Goal: Find specific page/section: Find specific page/section

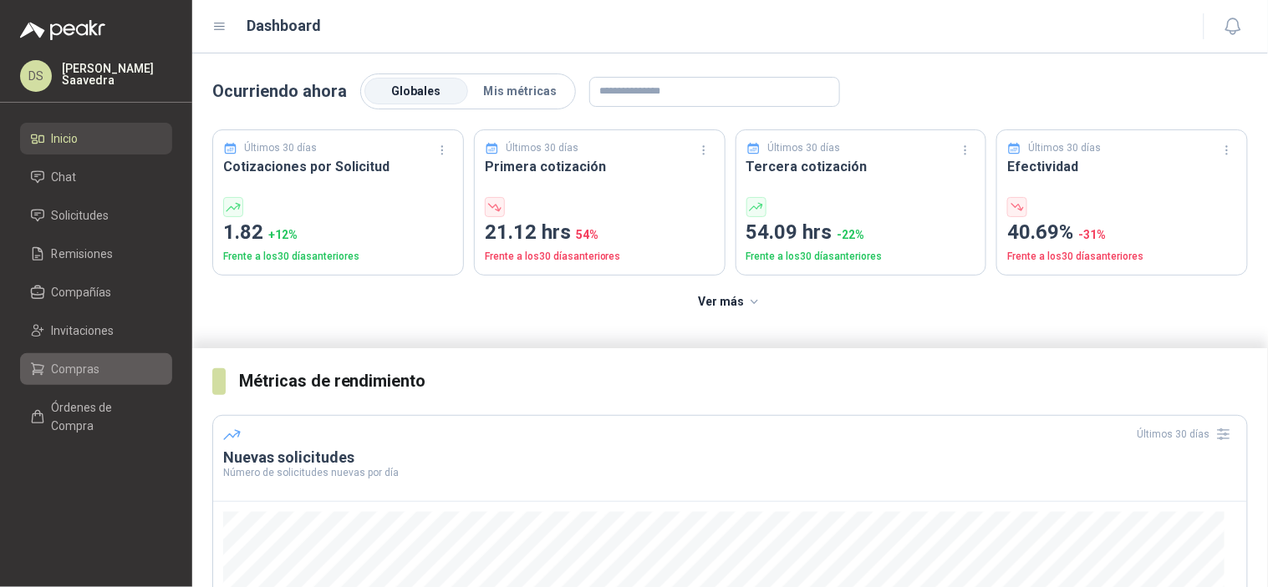
click at [99, 356] on link "Compras" at bounding box center [96, 369] width 152 height 32
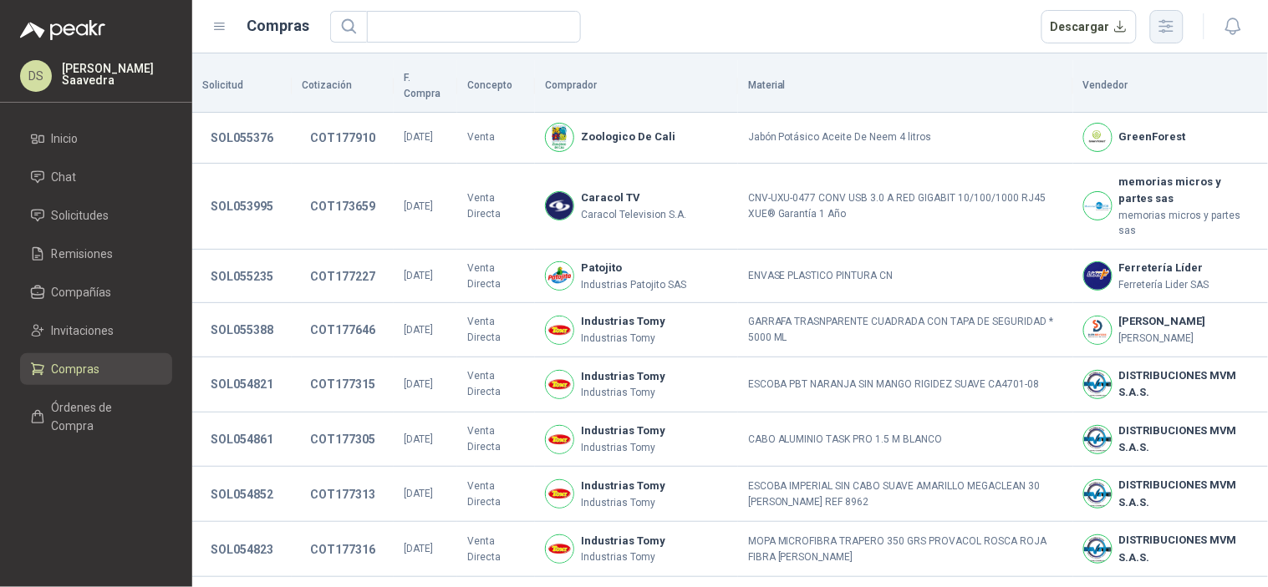
click at [1157, 38] on button "button" at bounding box center [1166, 26] width 33 height 33
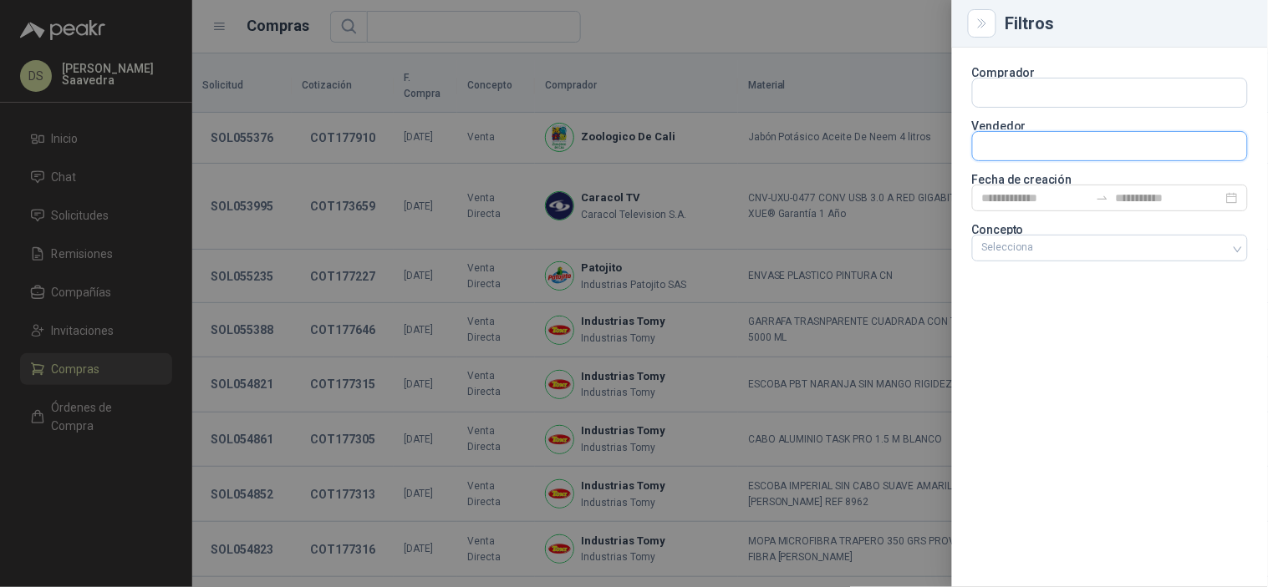
click at [1037, 153] on input "text" at bounding box center [1110, 146] width 274 height 28
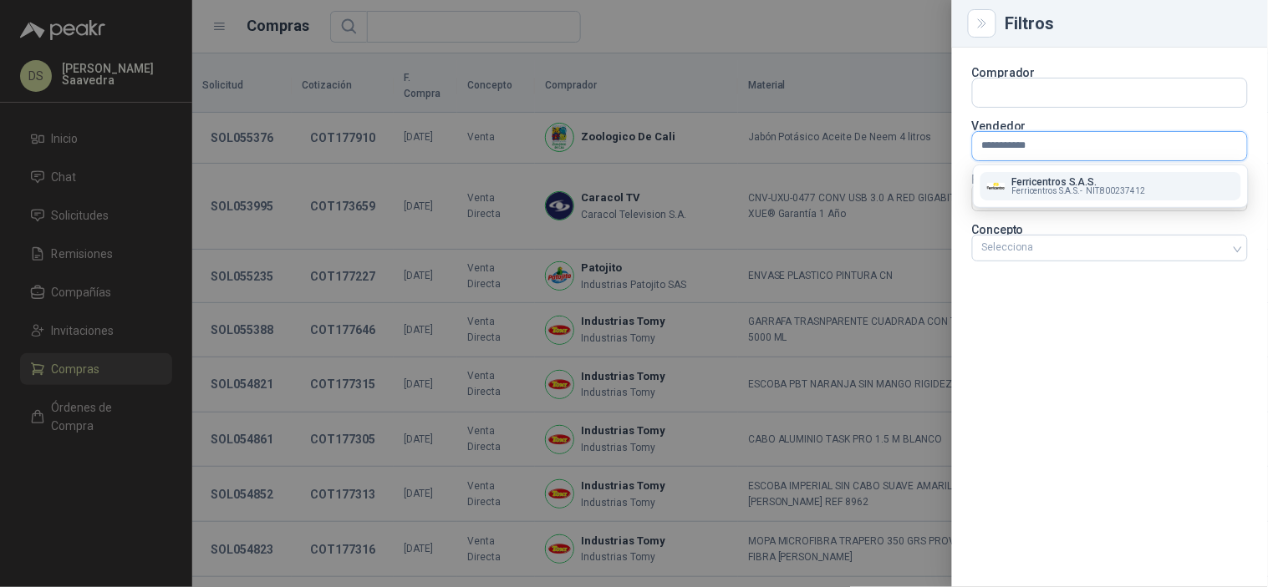
type input "**********"
click at [1039, 179] on p "Ferricentros S.A.S." at bounding box center [1078, 182] width 133 height 10
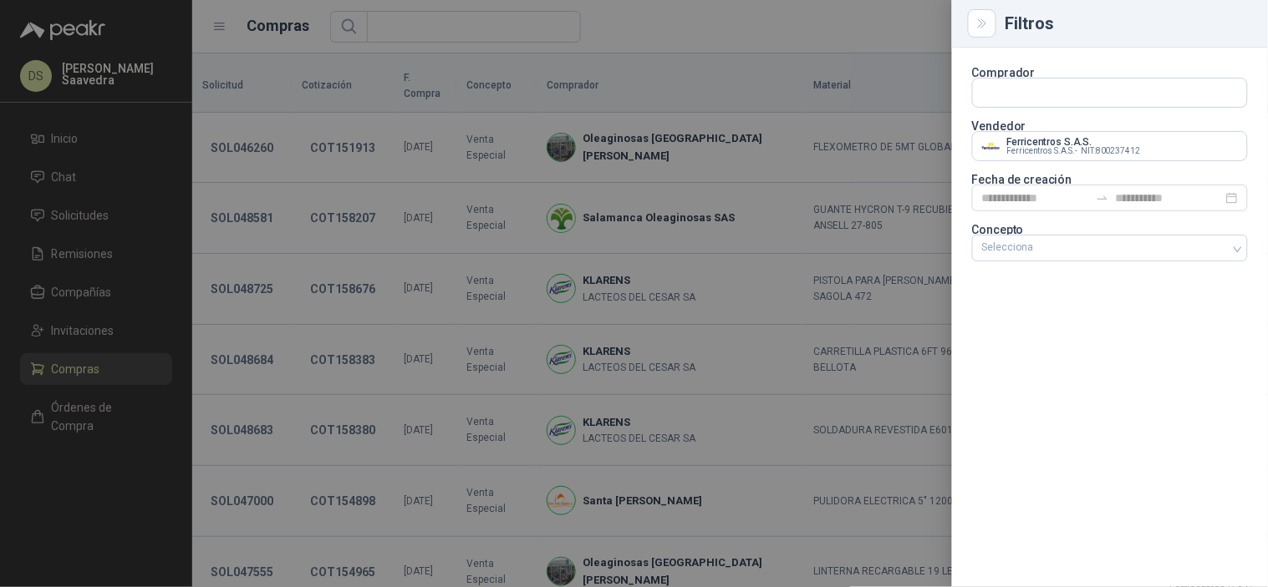
click at [848, 29] on div at bounding box center [634, 293] width 1268 height 587
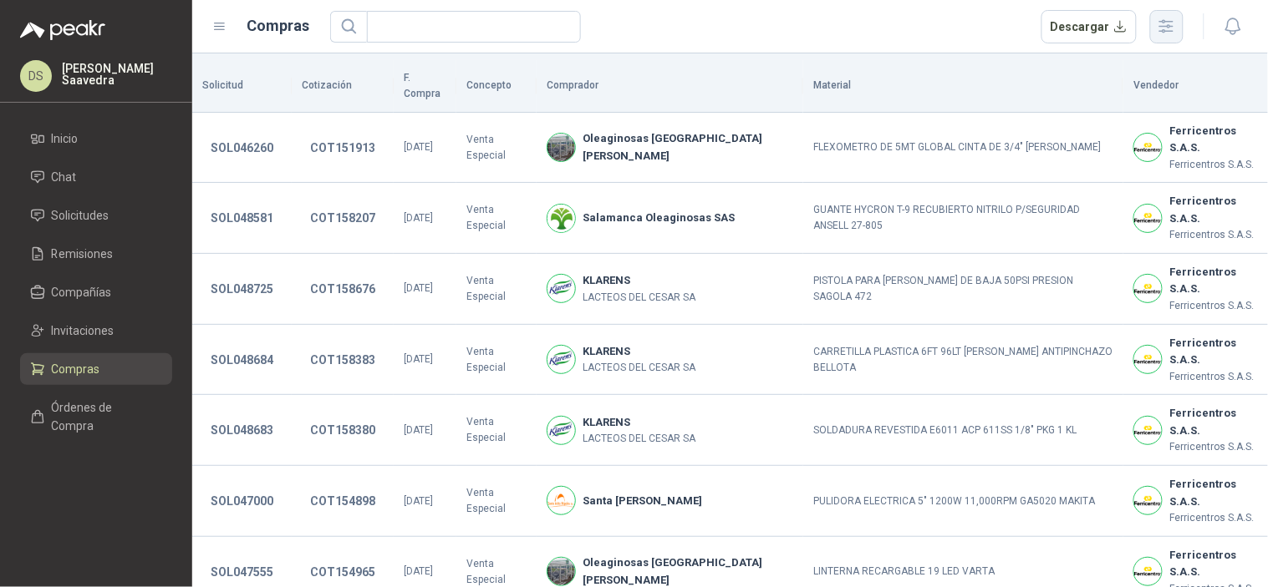
click at [1167, 27] on icon "button" at bounding box center [1165, 26] width 19 height 19
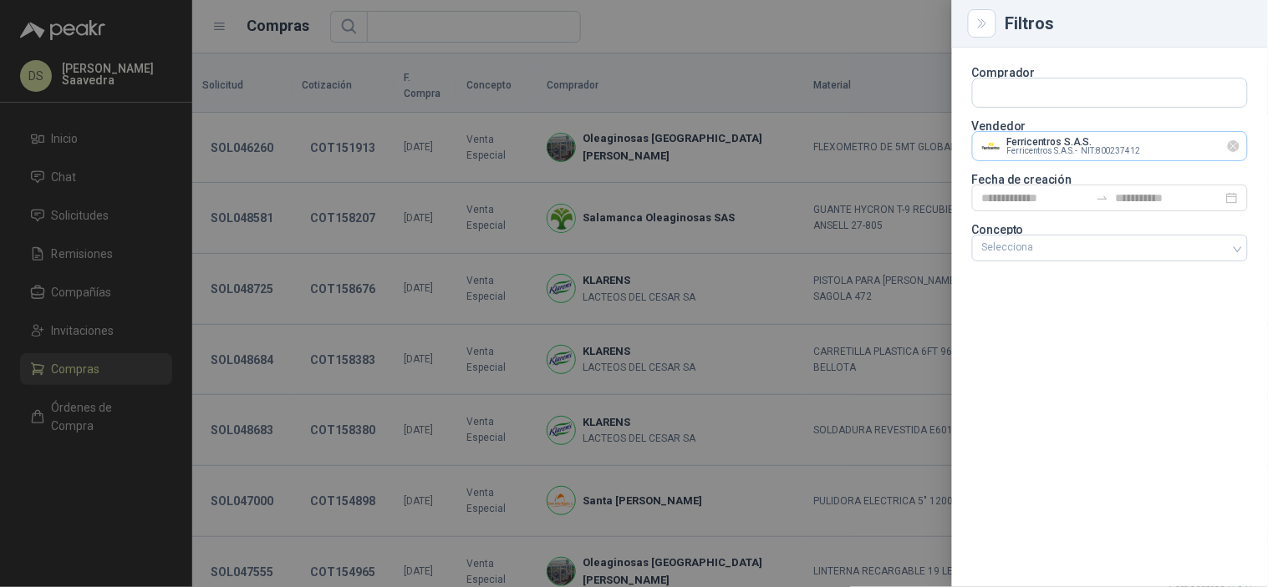
click at [1233, 145] on icon "Limpiar" at bounding box center [1234, 147] width 14 height 14
click at [1206, 145] on input "text" at bounding box center [1110, 146] width 274 height 28
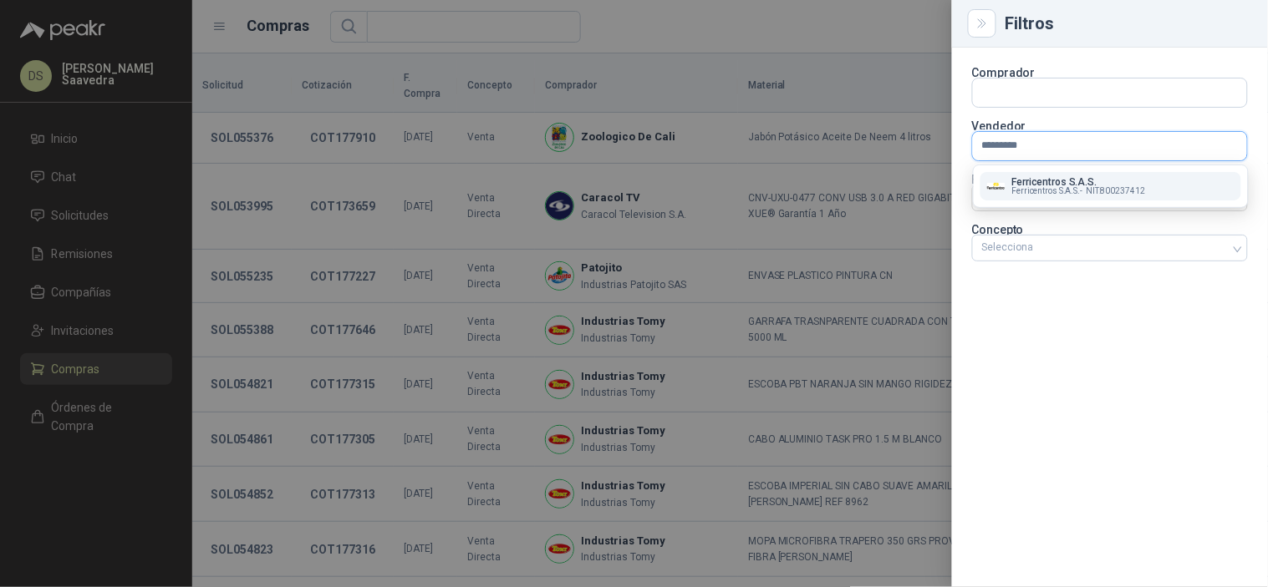
type input "**********"
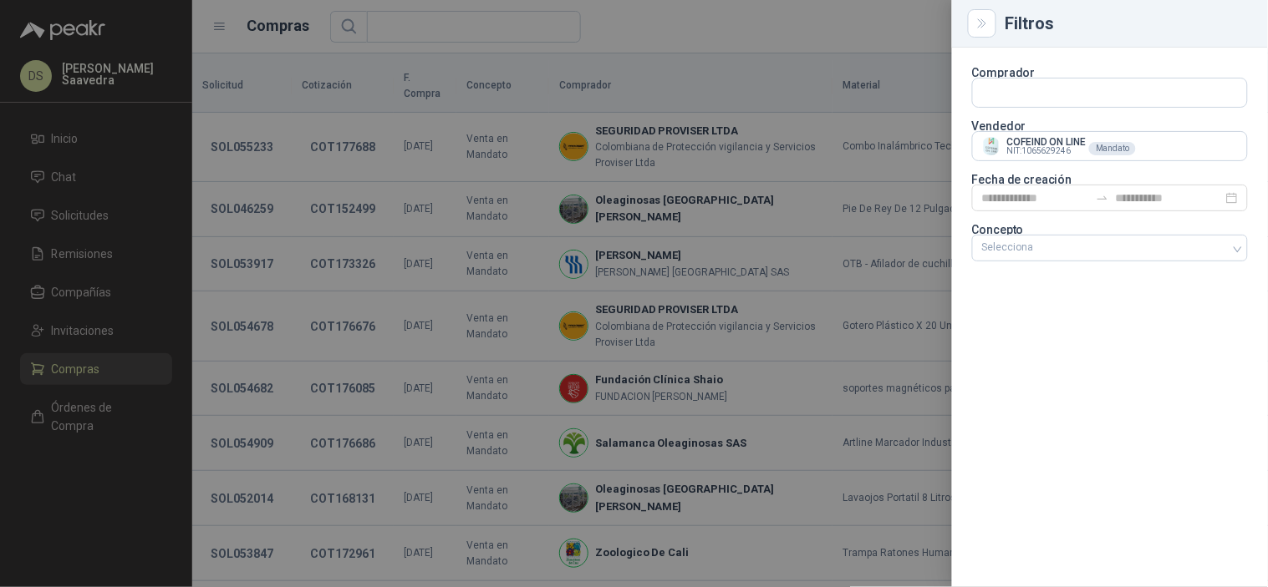
click at [753, 25] on div at bounding box center [634, 293] width 1268 height 587
